Goal: Information Seeking & Learning: Check status

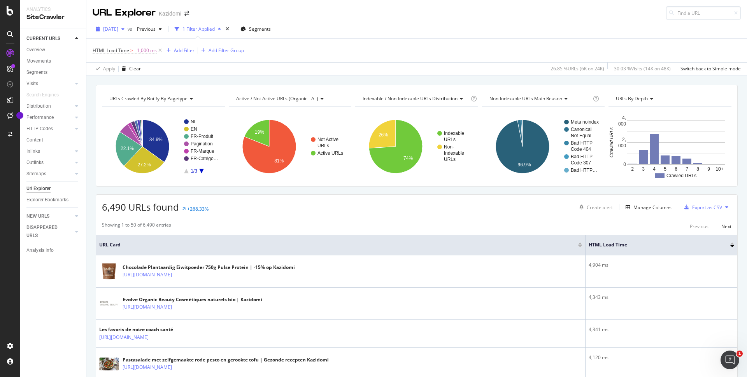
click at [118, 28] on span "2025 Sep. 2nd" at bounding box center [110, 29] width 15 height 7
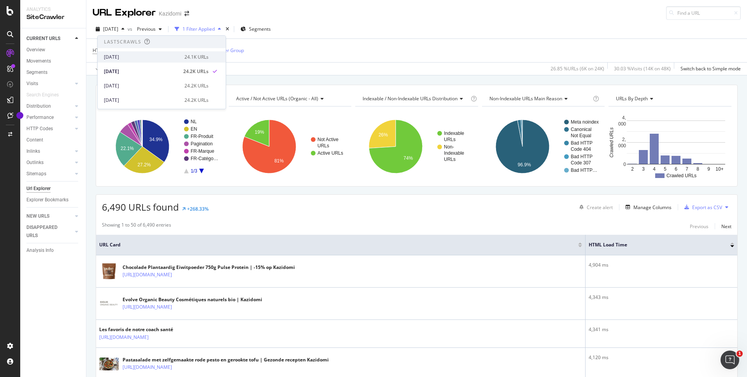
click at [125, 56] on div "[DATE]" at bounding box center [142, 57] width 76 height 7
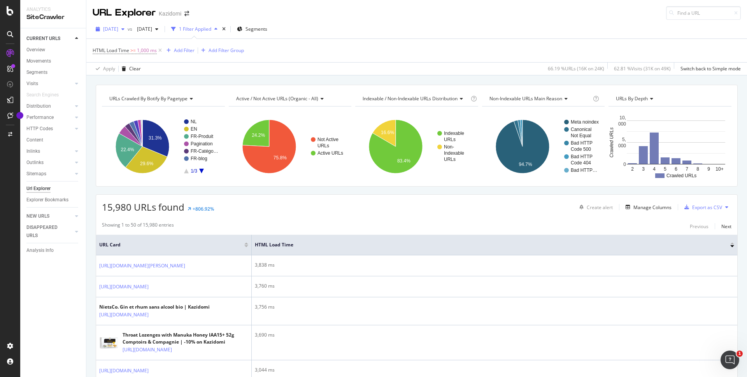
click at [118, 27] on span "[DATE]" at bounding box center [110, 29] width 15 height 7
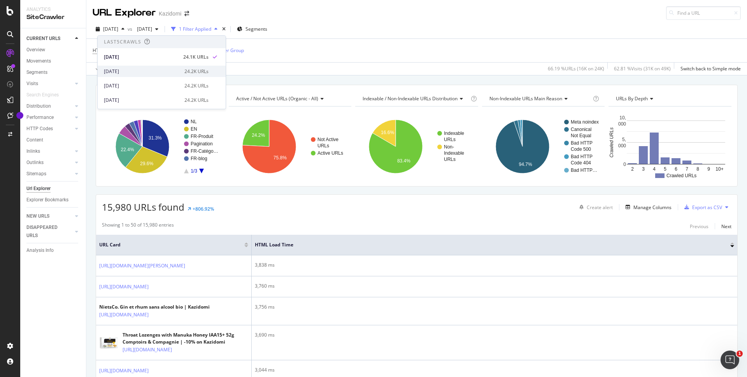
click at [126, 67] on div "2025 Sep. 2nd 24.2K URLs" at bounding box center [162, 71] width 128 height 11
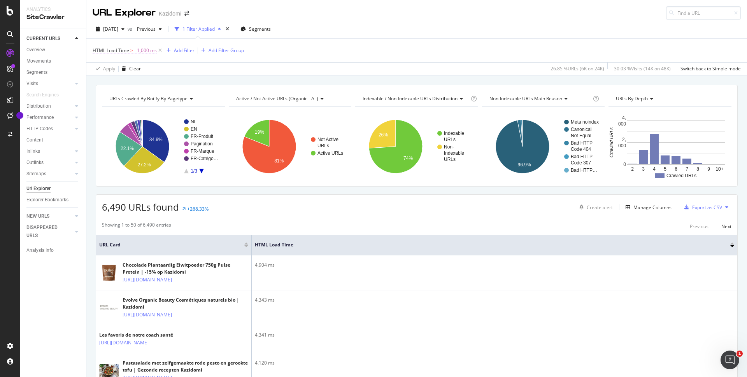
click at [124, 53] on span "HTML Load Time" at bounding box center [111, 50] width 37 height 7
click at [124, 53] on div "HTML Load Time" at bounding box center [121, 50] width 39 height 7
click at [199, 75] on div "Apply Clear 26.85 % URLs ( 6K on 24K ) 30.03 % Visits ( 14K on 48K ) Switch bac…" at bounding box center [416, 68] width 660 height 13
click at [114, 30] on span "2025 Sep. 2nd" at bounding box center [110, 29] width 15 height 7
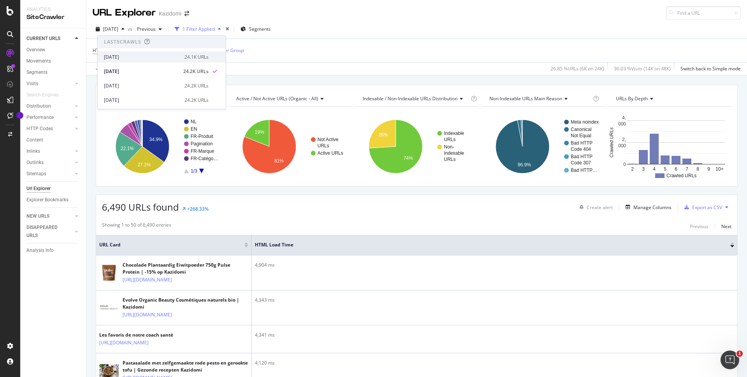
click at [119, 58] on div "[DATE]" at bounding box center [142, 57] width 76 height 7
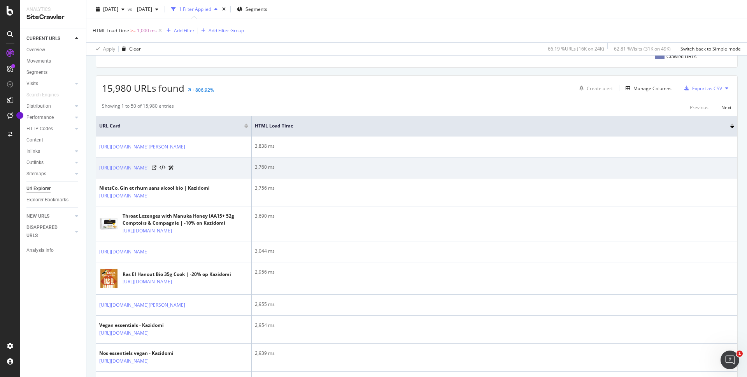
scroll to position [21, 0]
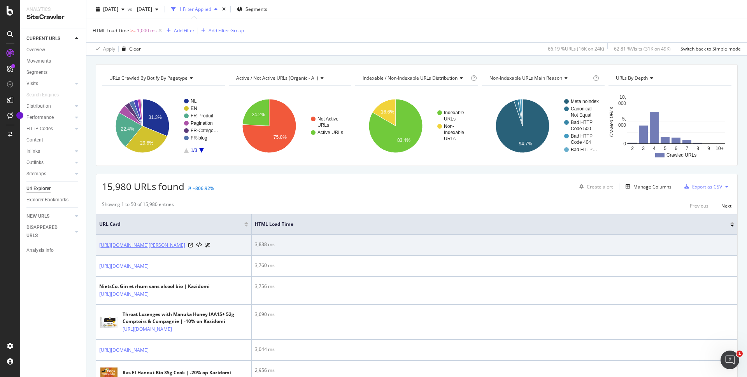
click at [152, 246] on link "[URL][DOMAIN_NAME][PERSON_NAME]" at bounding box center [142, 246] width 86 height 8
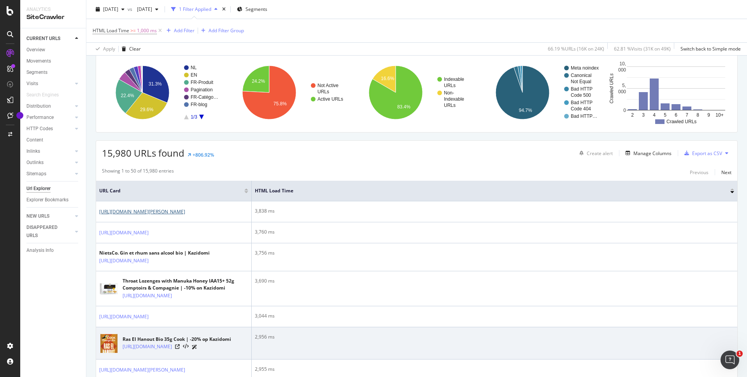
scroll to position [0, 0]
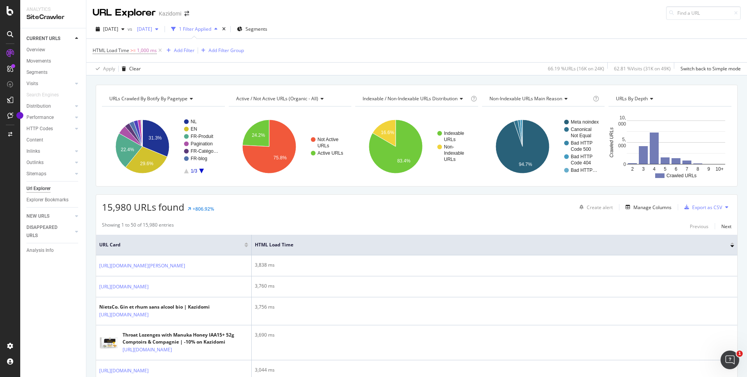
click at [152, 32] on span "2025 Aug. 27th" at bounding box center [143, 29] width 18 height 7
click at [172, 71] on div "2025 Sep. 2nd" at bounding box center [187, 71] width 76 height 7
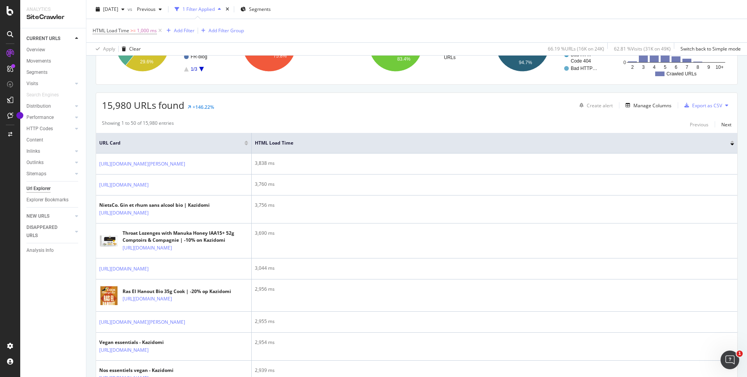
scroll to position [137, 0]
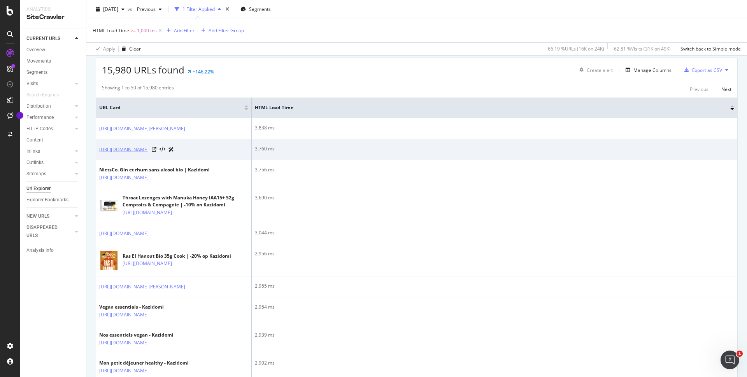
click at [149, 154] on link "https://www.kazidomi.com/nl/catalogue/produits/destination-koffie-43416-kaffee-…" at bounding box center [123, 150] width 49 height 8
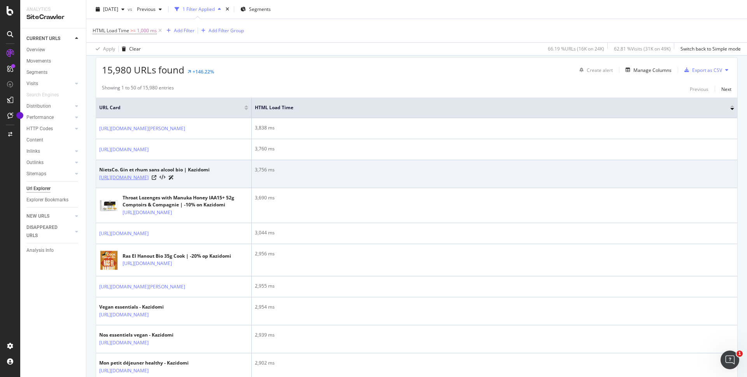
click at [149, 182] on link "https://www.kazidomi.com/fr/marques/nietsco" at bounding box center [123, 178] width 49 height 8
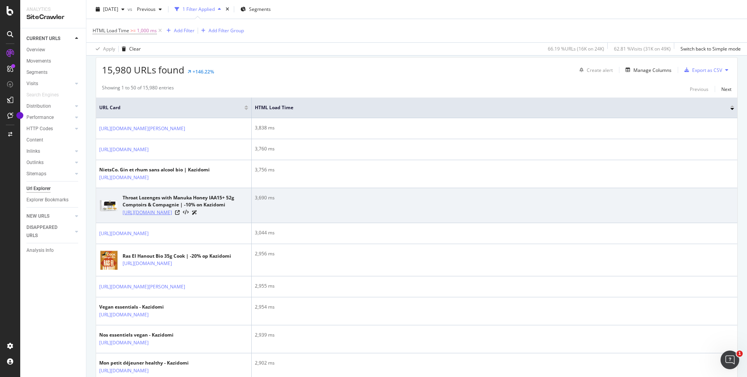
click at [154, 217] on link "https://www.kazidomi.com/en/catalogue/produits/comptoirs-compagnie-40249-throat…" at bounding box center [147, 213] width 49 height 8
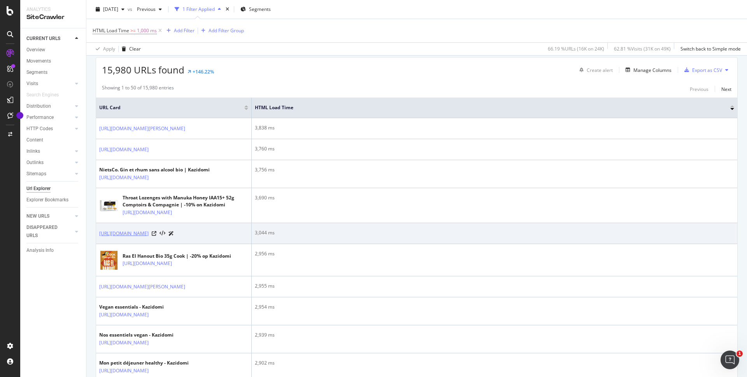
click at [146, 238] on link "https://www.kazidomi.com/fr/blog/blog-sante-conseils/les-vertus-du-sel-rose-de-…" at bounding box center [123, 234] width 49 height 8
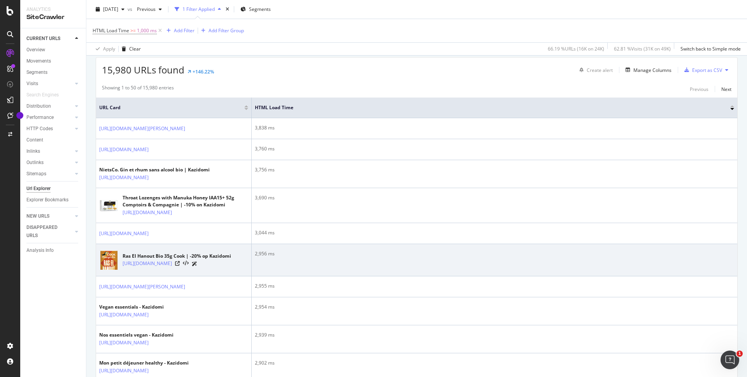
click at [142, 260] on div "Ras El Hanout Bio 35g Cook | -20% op Kazidomi" at bounding box center [177, 256] width 109 height 7
click at [142, 268] on link "https://www.kazidomi.com/nl/catalogue/produits/cook-3504-cook-ras-el-hanout-bio…" at bounding box center [147, 264] width 49 height 8
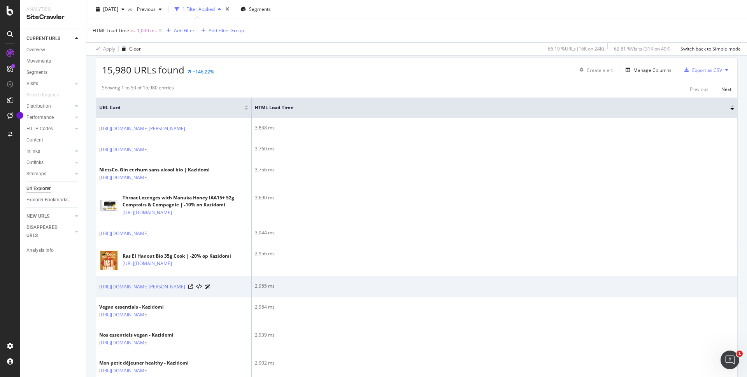
click at [127, 291] on link "[URL][DOMAIN_NAME][PERSON_NAME]" at bounding box center [142, 287] width 86 height 8
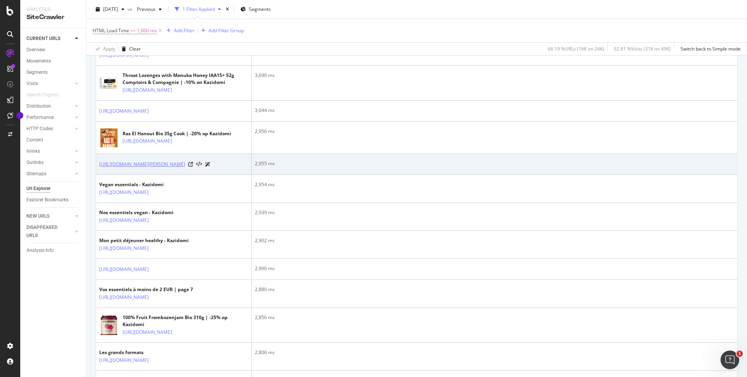
scroll to position [316, 0]
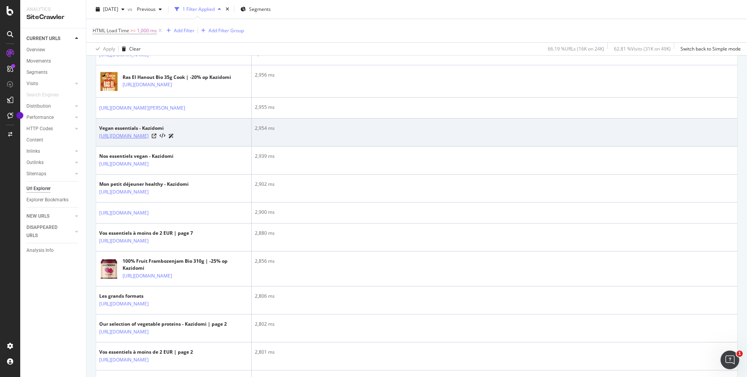
click at [147, 140] on link "https://www.kazidomi.com/nl/vegan-essentials" at bounding box center [123, 136] width 49 height 8
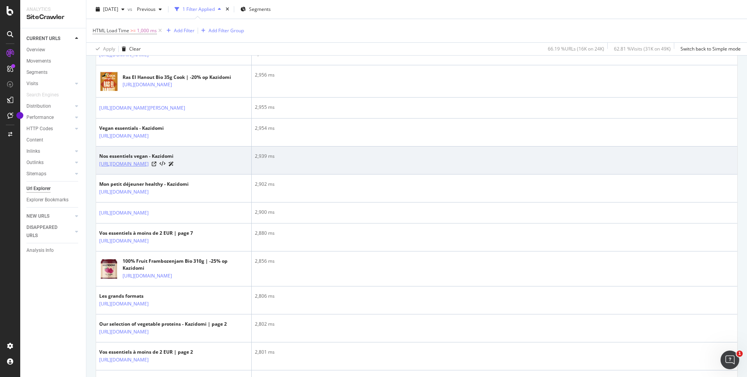
click at [142, 168] on link "https://www.kazidomi.com/fr/nos-essentiels-vegan" at bounding box center [123, 164] width 49 height 8
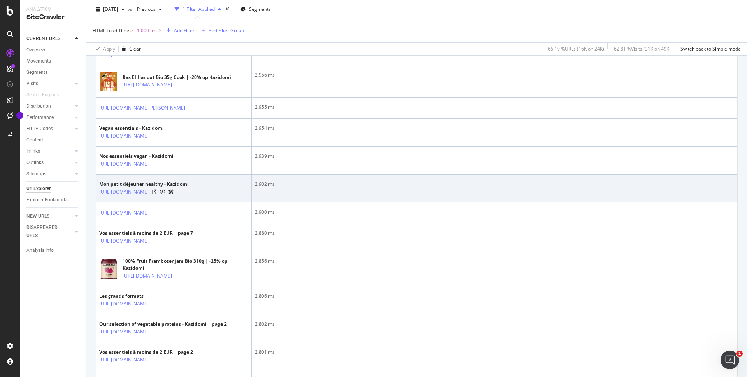
click at [131, 196] on link "https://www.kazidomi.com/fr/mon-petit-dejeuner-healthy?page=1%3FtrackingId%3Dbe…" at bounding box center [123, 192] width 49 height 8
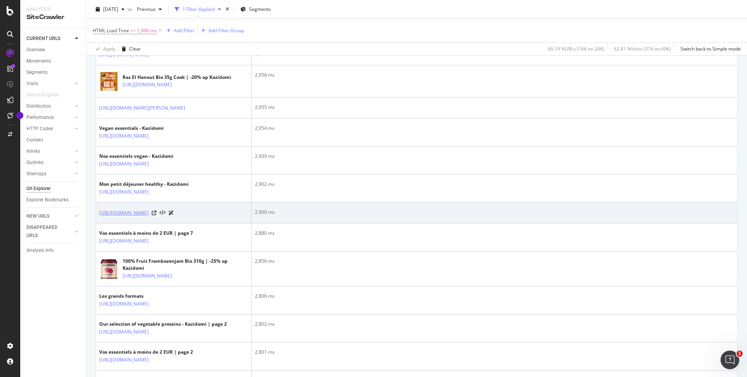
click at [116, 217] on link "https://www.kazidomi.com/nl/catalogue/produits/bio-organica-italia-41876-boron-…" at bounding box center [123, 213] width 49 height 8
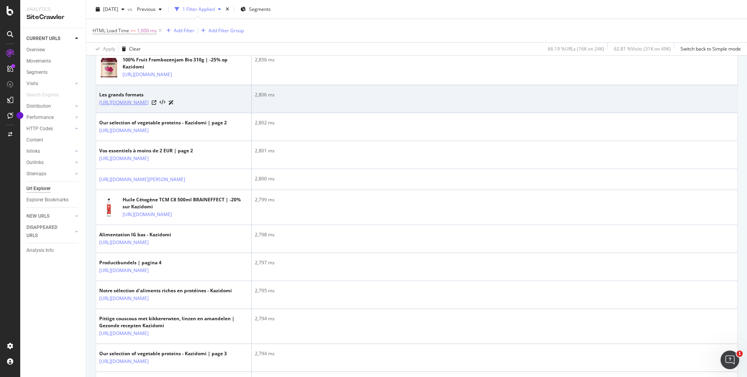
scroll to position [539, 0]
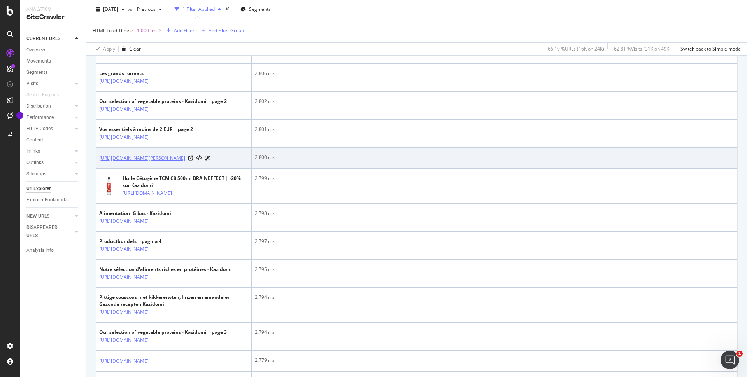
click at [144, 162] on link "https://www.kazidomi.com/nl/catalogue/produits/funkie-43142-pate-a-tartiner-gra…" at bounding box center [142, 158] width 86 height 8
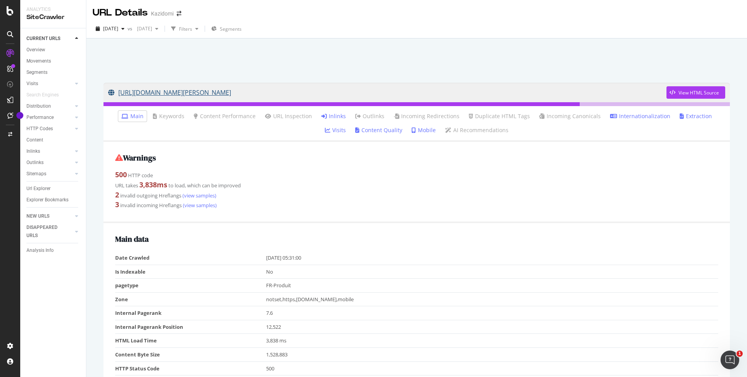
click at [206, 95] on link "https://www.kazidomi.com/fr/catalogue/produits/popote-42461-gourde-brasse-avoin…" at bounding box center [387, 92] width 558 height 19
click at [159, 96] on link "https://www.kazidomi.com/nl/catalogue/produits/destination-koffie-43416-kaffee-…" at bounding box center [387, 92] width 558 height 19
click at [480, 86] on link "https://www.kazidomi.com/nl/catalogue/produits/destination-koffie-43416-kaffee-…" at bounding box center [387, 92] width 558 height 19
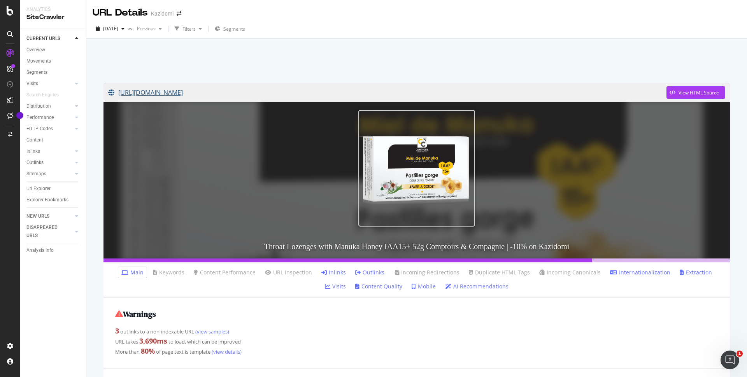
click at [260, 93] on link "[URL][DOMAIN_NAME]" at bounding box center [387, 92] width 558 height 19
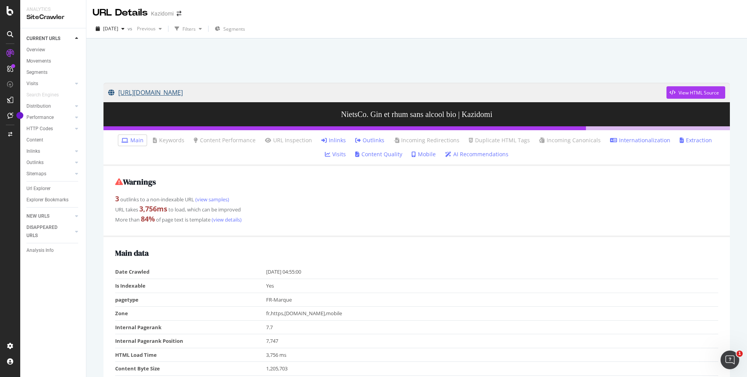
click at [214, 93] on link "[URL][DOMAIN_NAME]" at bounding box center [387, 92] width 558 height 19
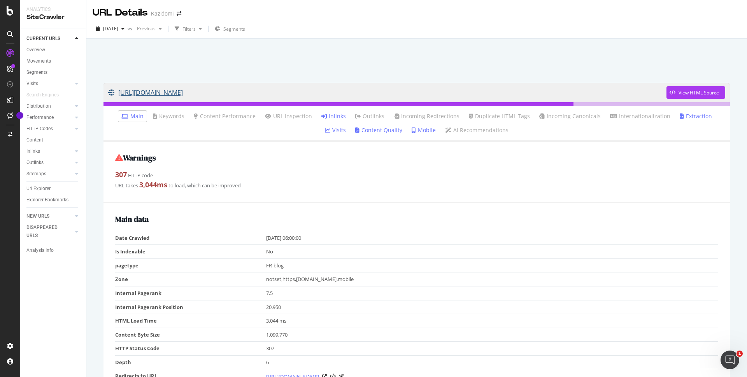
click at [282, 93] on link "https://www.kazidomi.com/fr/blog/blog-sante-conseils/les-vertus-du-sel-rose-de-…" at bounding box center [387, 92] width 558 height 19
click at [165, 96] on link "https://www.kazidomi.com/fr/blog/blog-sante-conseils/les-vertus-du-sel-rose-de-…" at bounding box center [387, 92] width 558 height 19
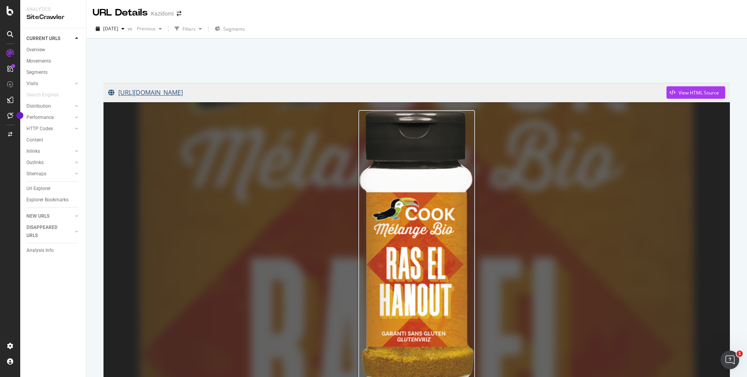
click at [323, 91] on link "https://www.kazidomi.com/nl/catalogue/produits/cook-3504-cook-ras-el-hanout-bio…" at bounding box center [387, 92] width 558 height 19
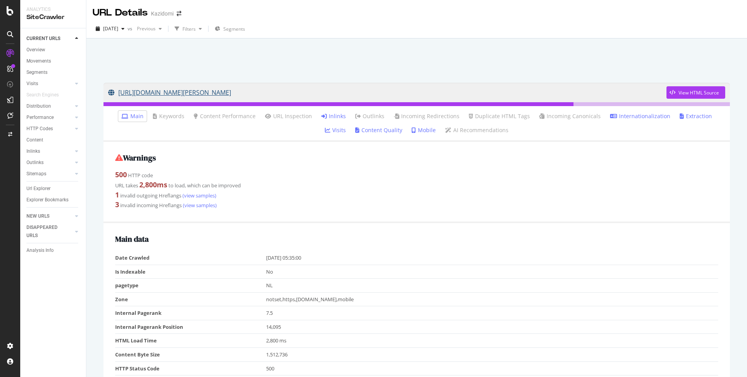
click at [347, 91] on link "[URL][DOMAIN_NAME][PERSON_NAME]" at bounding box center [387, 92] width 558 height 19
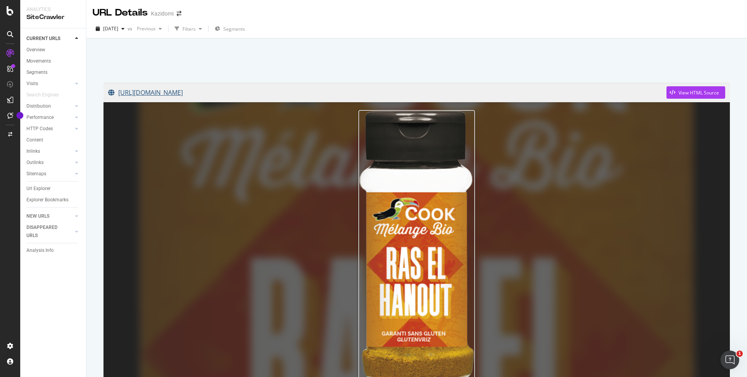
click at [283, 90] on link "[URL][DOMAIN_NAME]" at bounding box center [387, 92] width 558 height 19
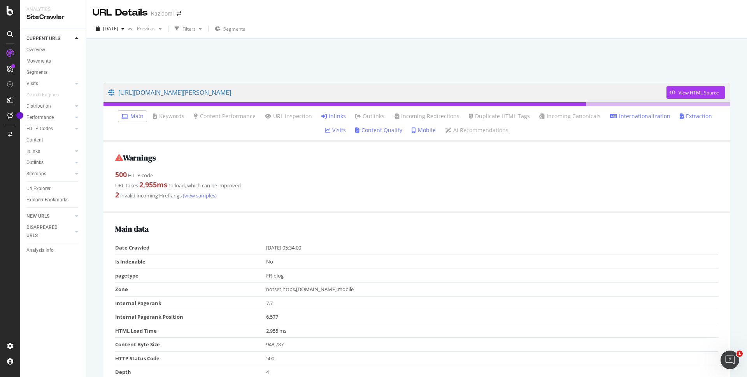
scroll to position [322, 0]
